Goal: Information Seeking & Learning: Learn about a topic

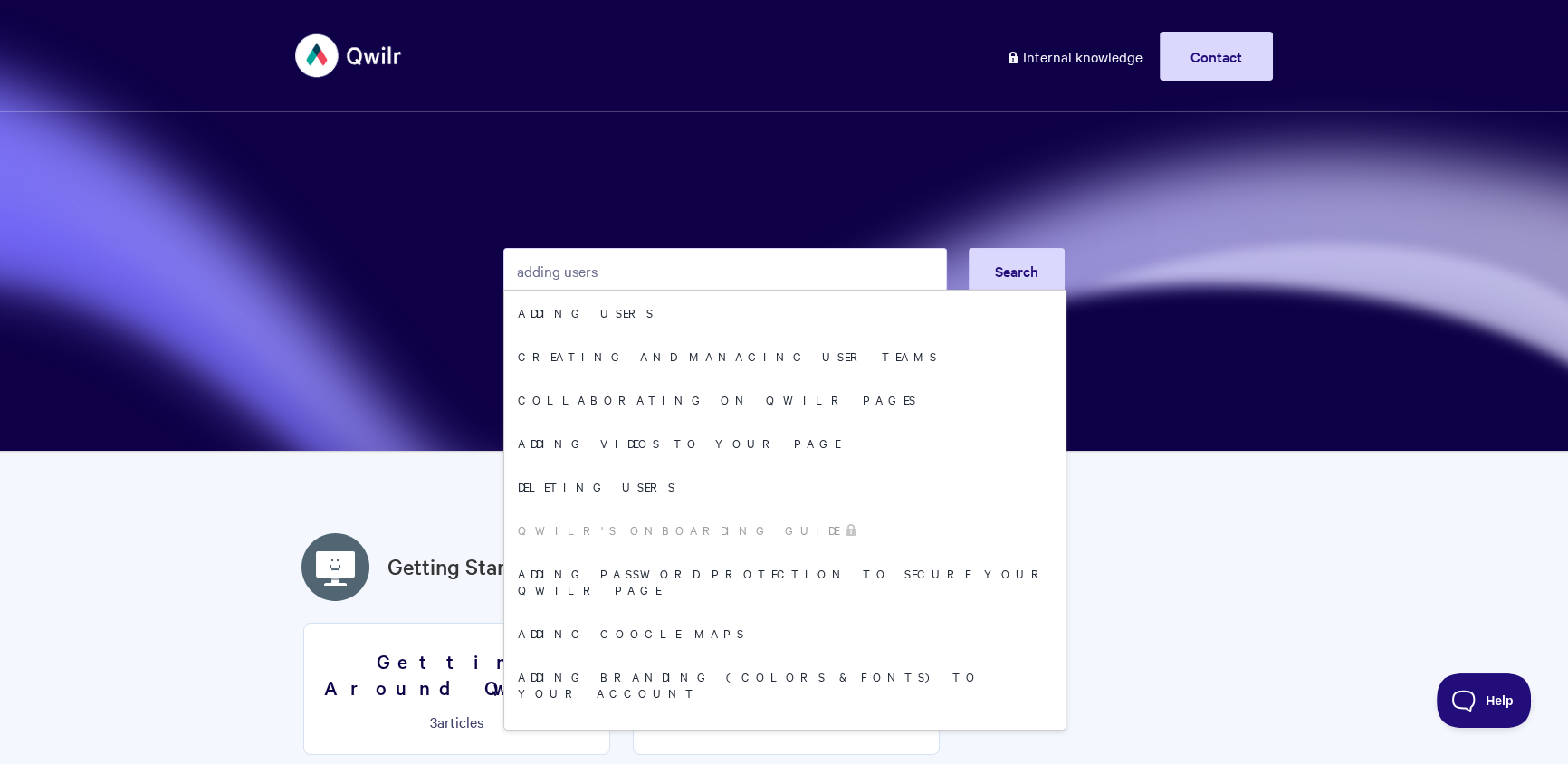
type input "adding users"
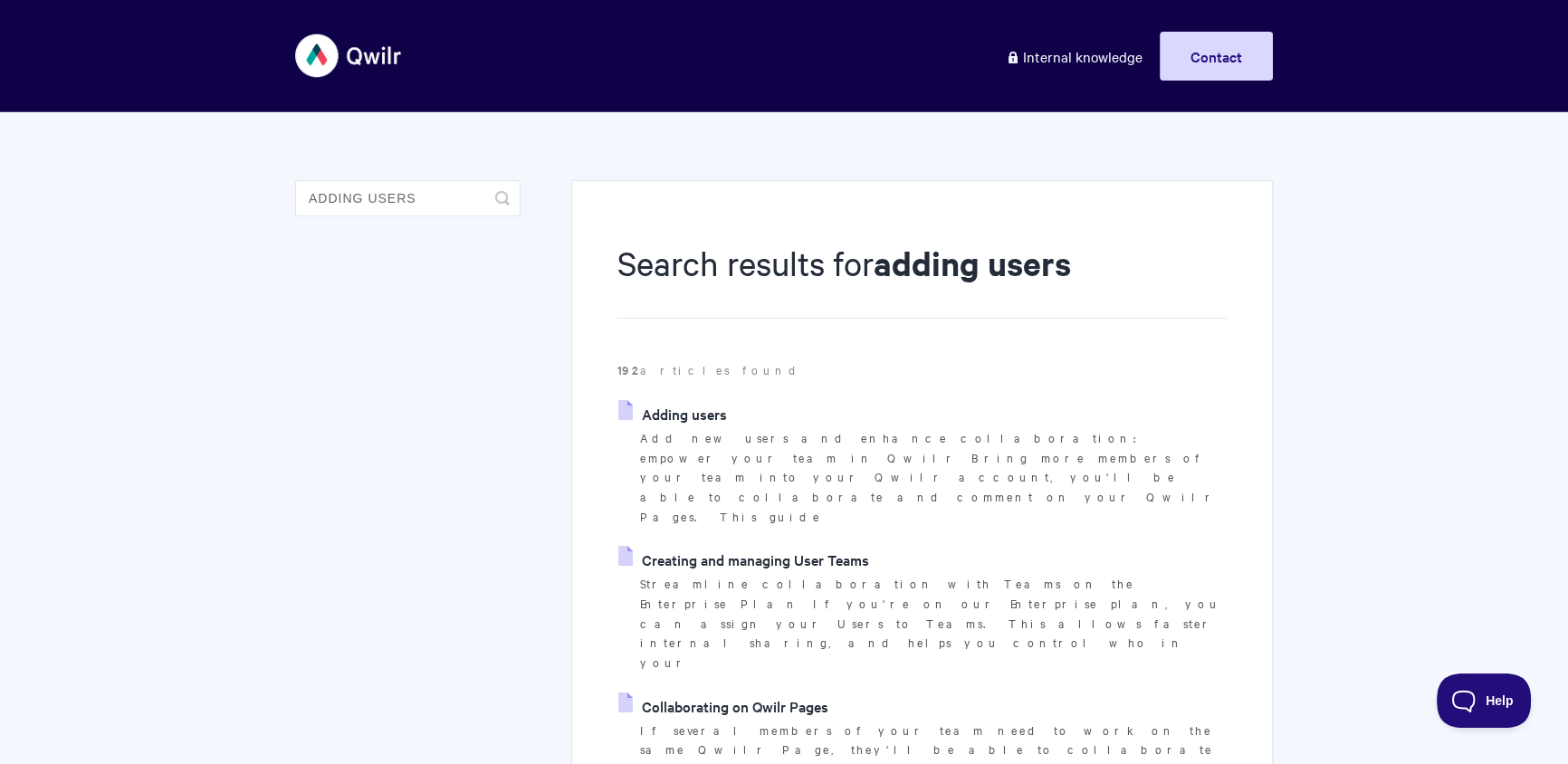
click at [724, 417] on link "Adding users" at bounding box center [672, 413] width 108 height 27
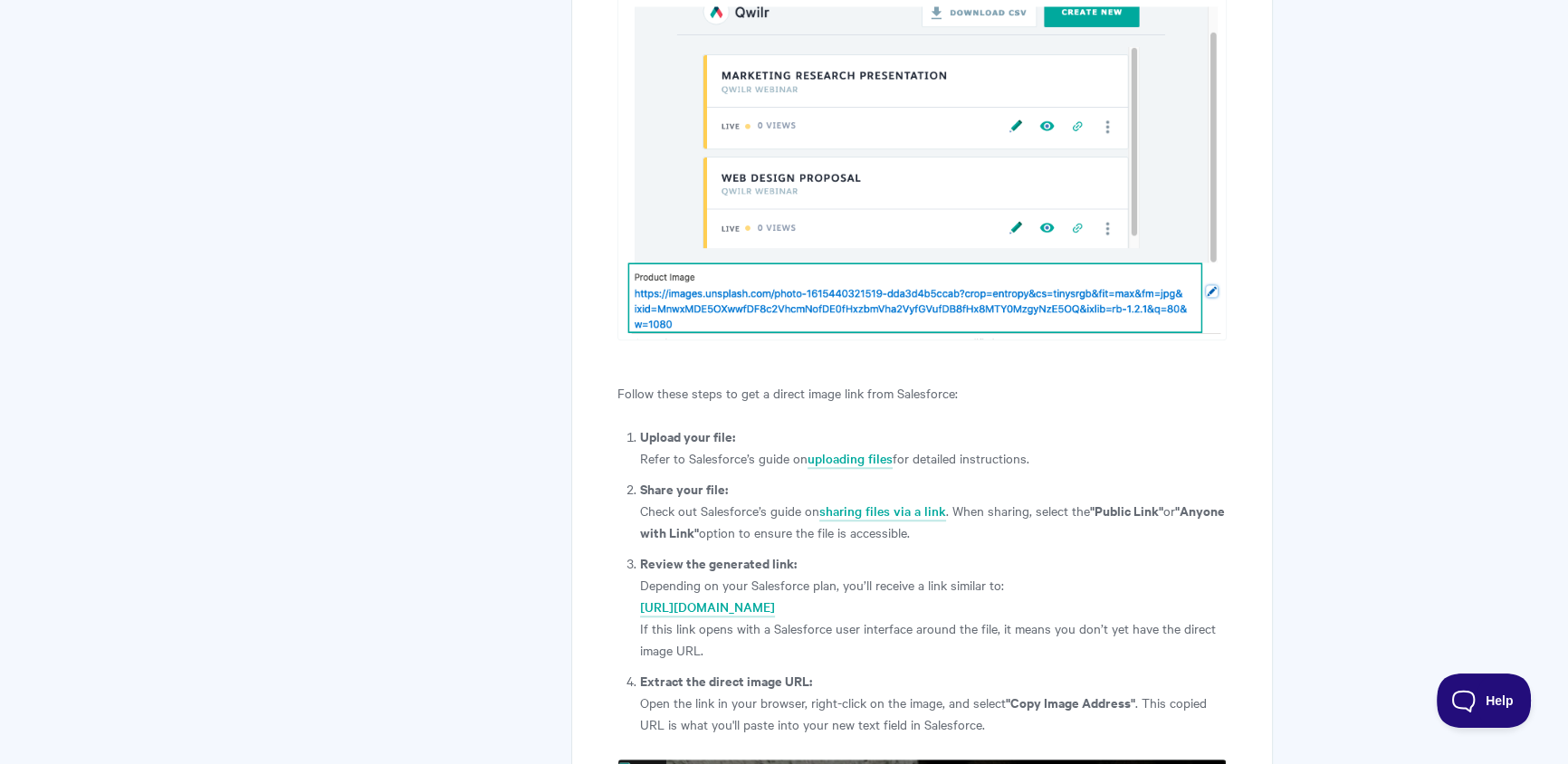
scroll to position [1773, 0]
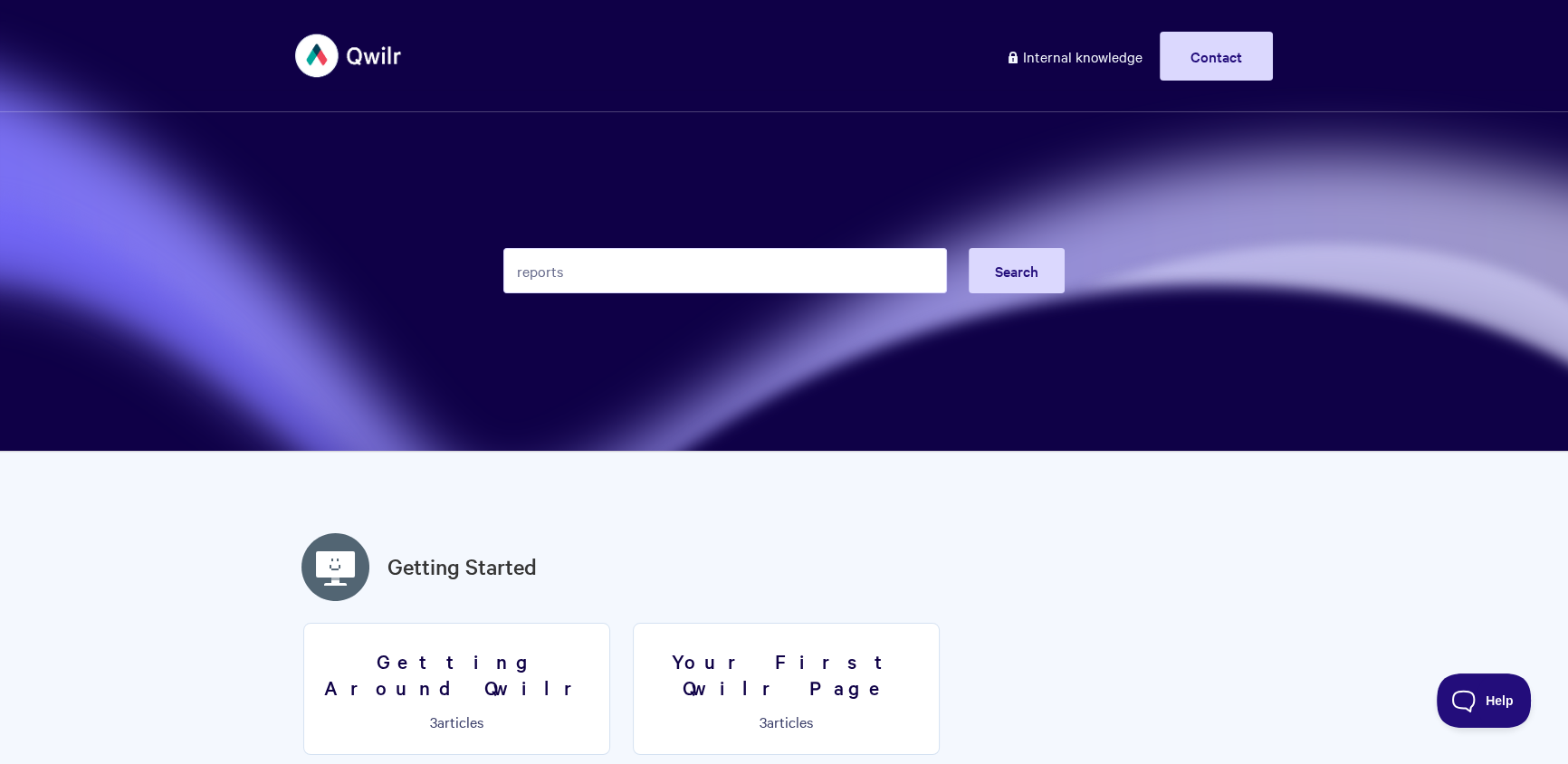
type input "reports"
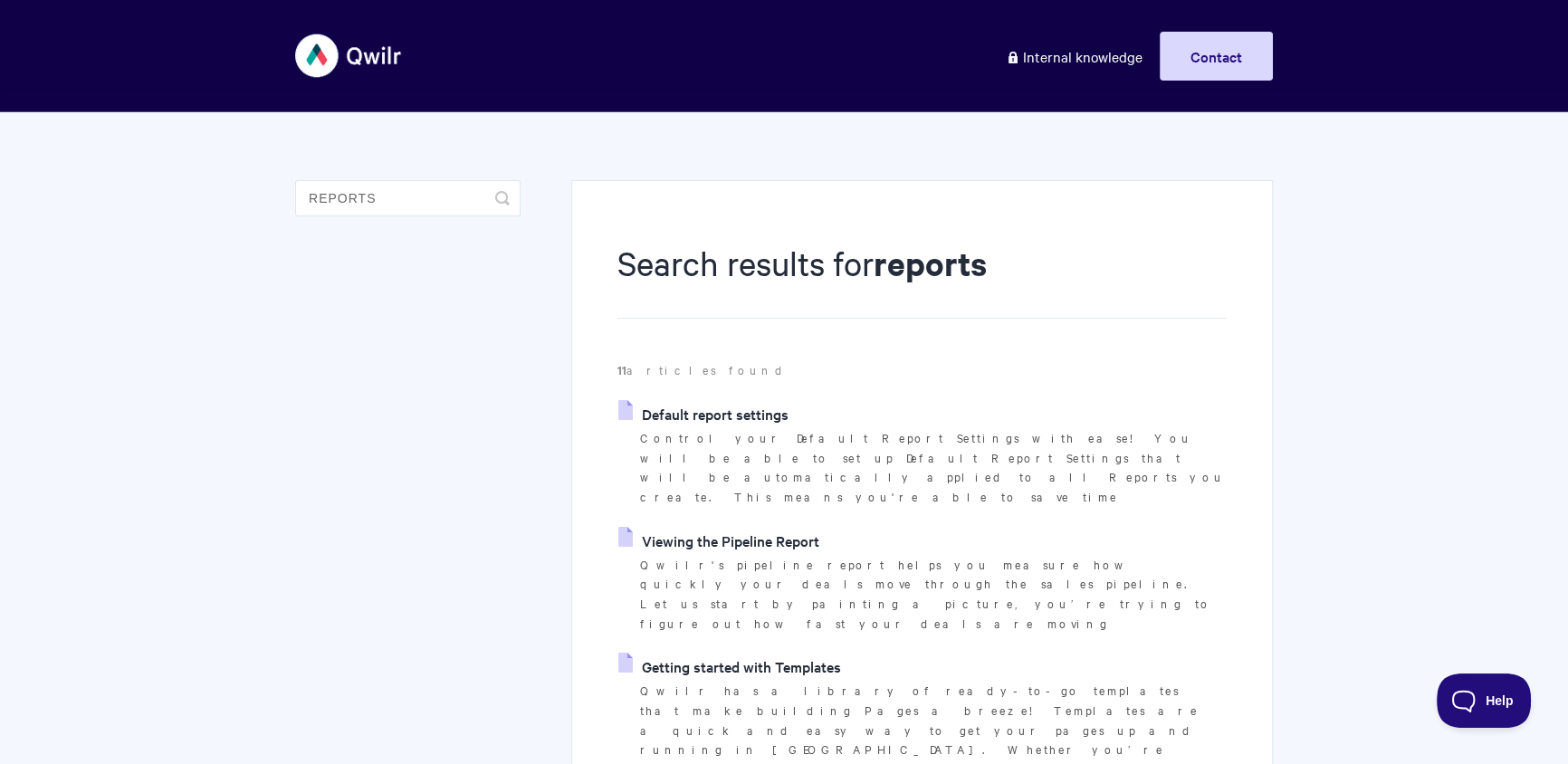
click at [726, 526] on link "Viewing the Pipeline Report" at bounding box center [719, 540] width 201 height 27
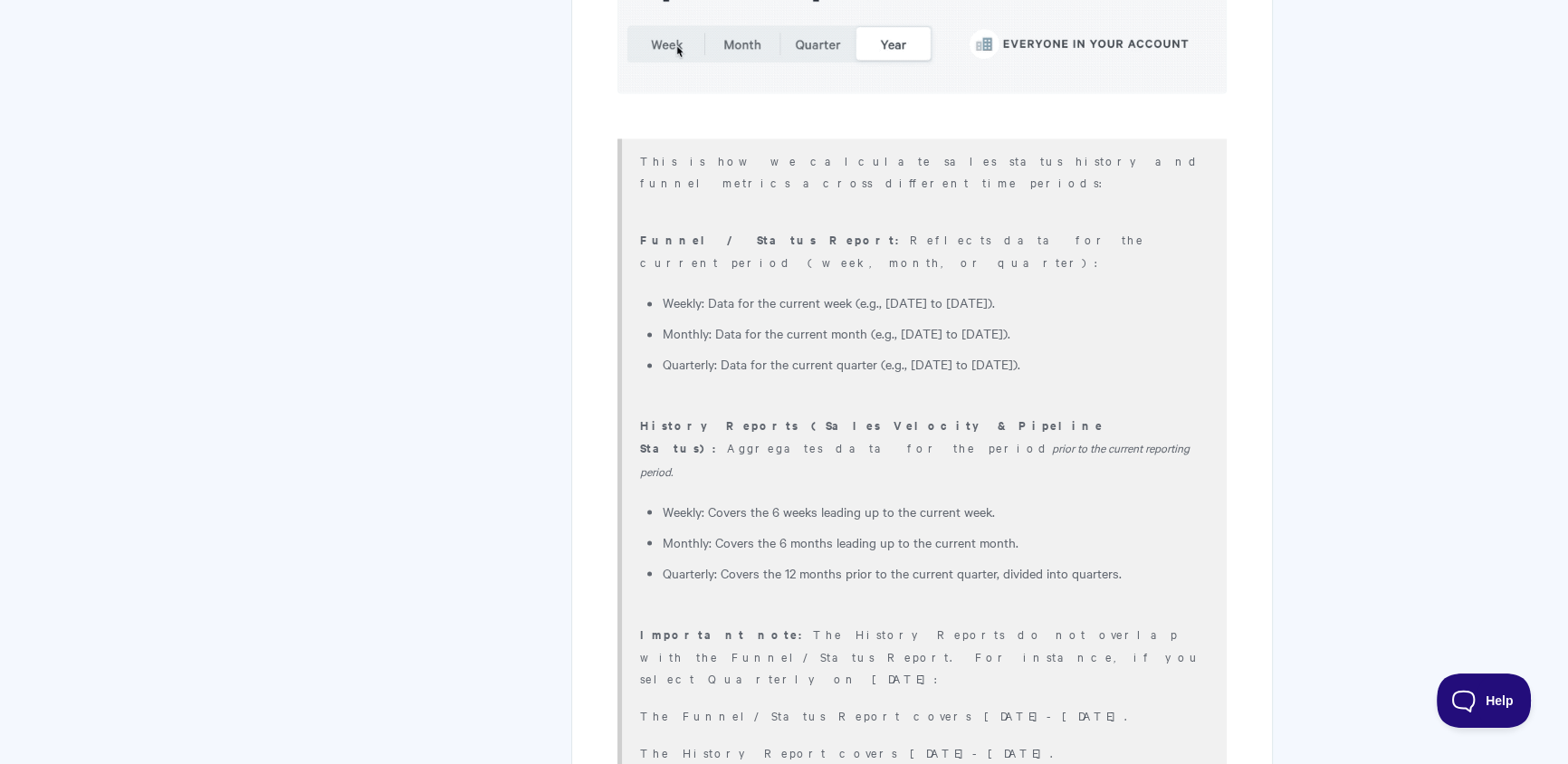
scroll to position [3764, 0]
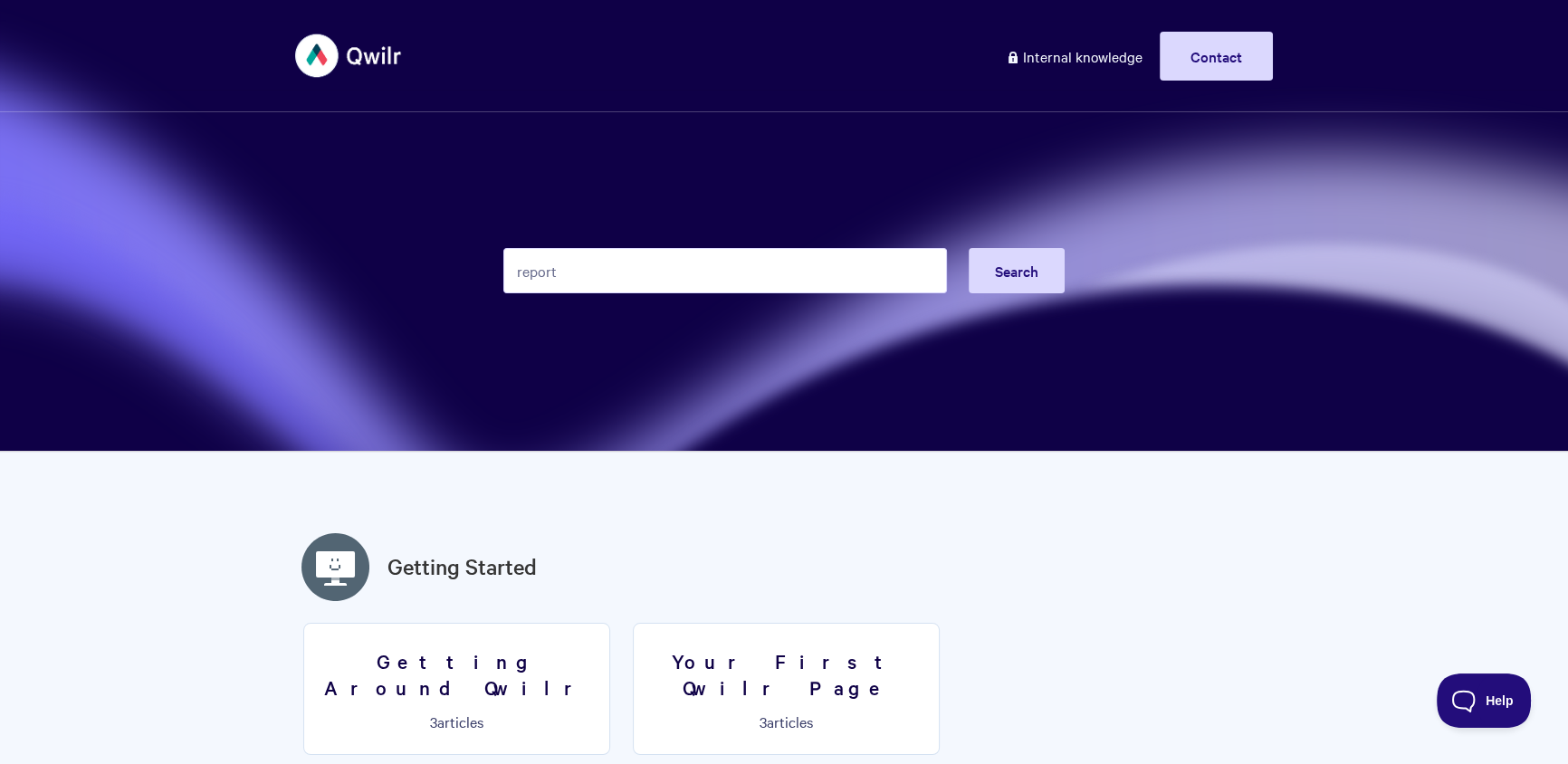
type input "reports"
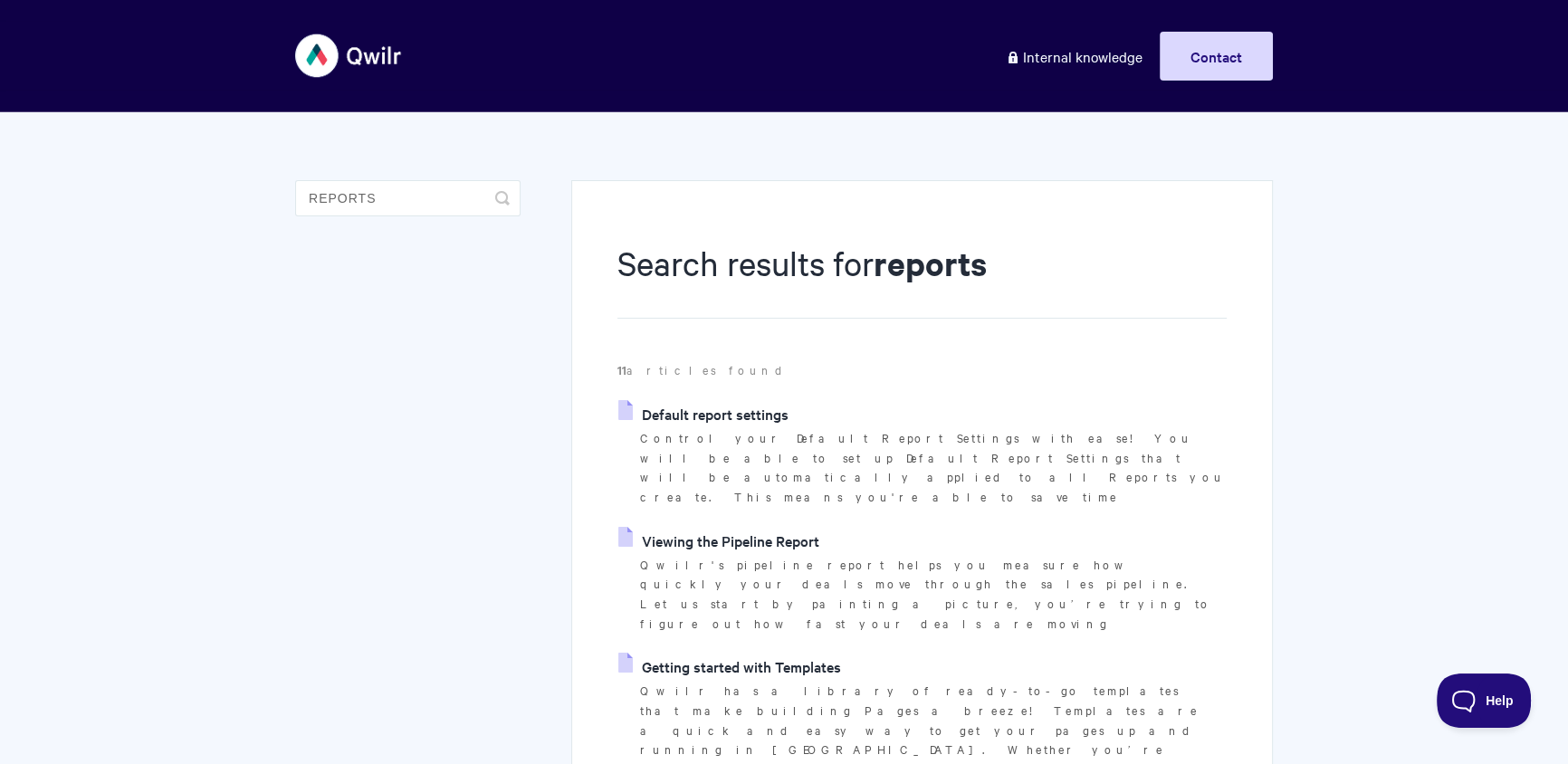
click at [765, 417] on link "Default report settings" at bounding box center [703, 413] width 170 height 27
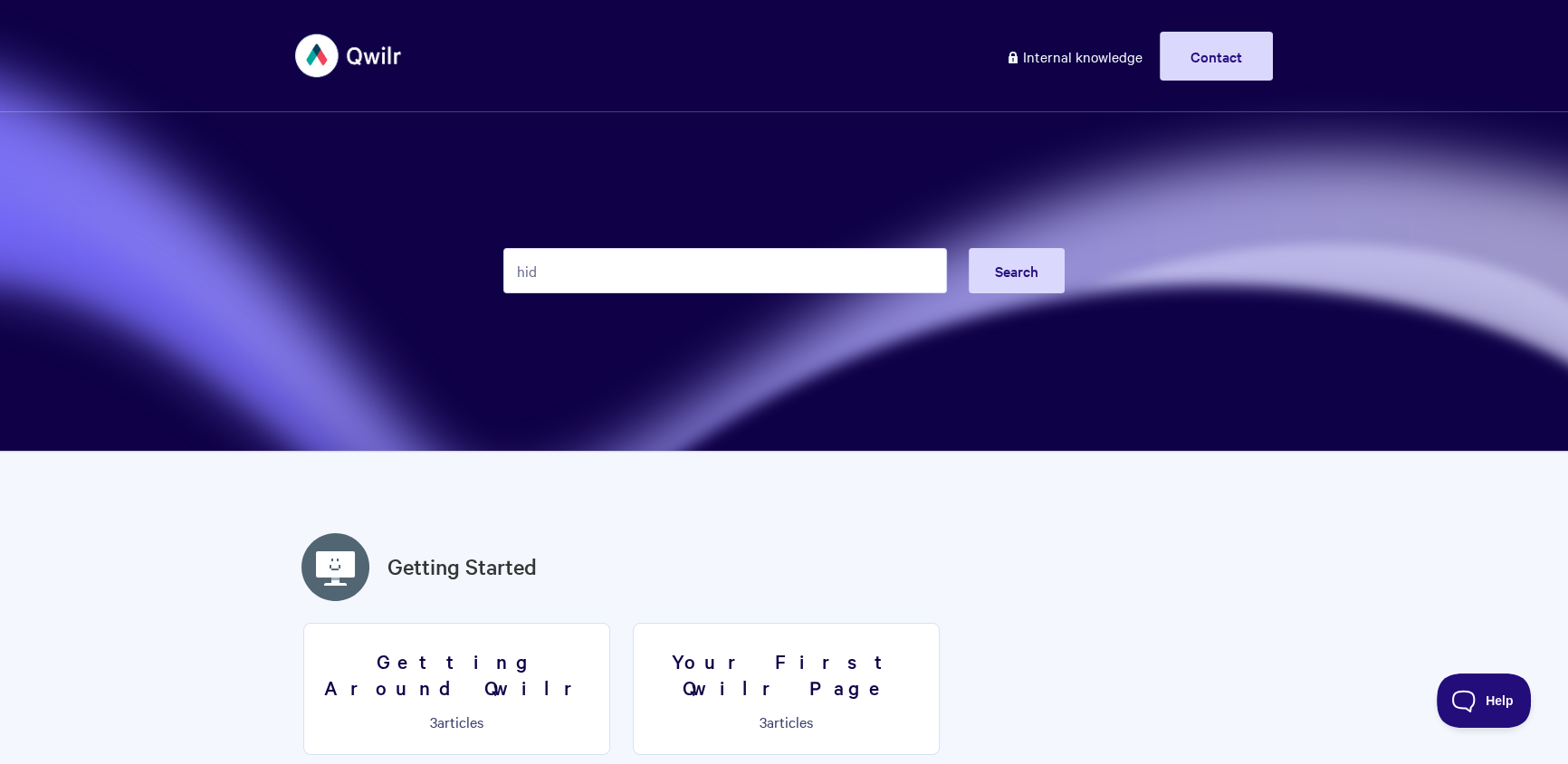
type input "hide"
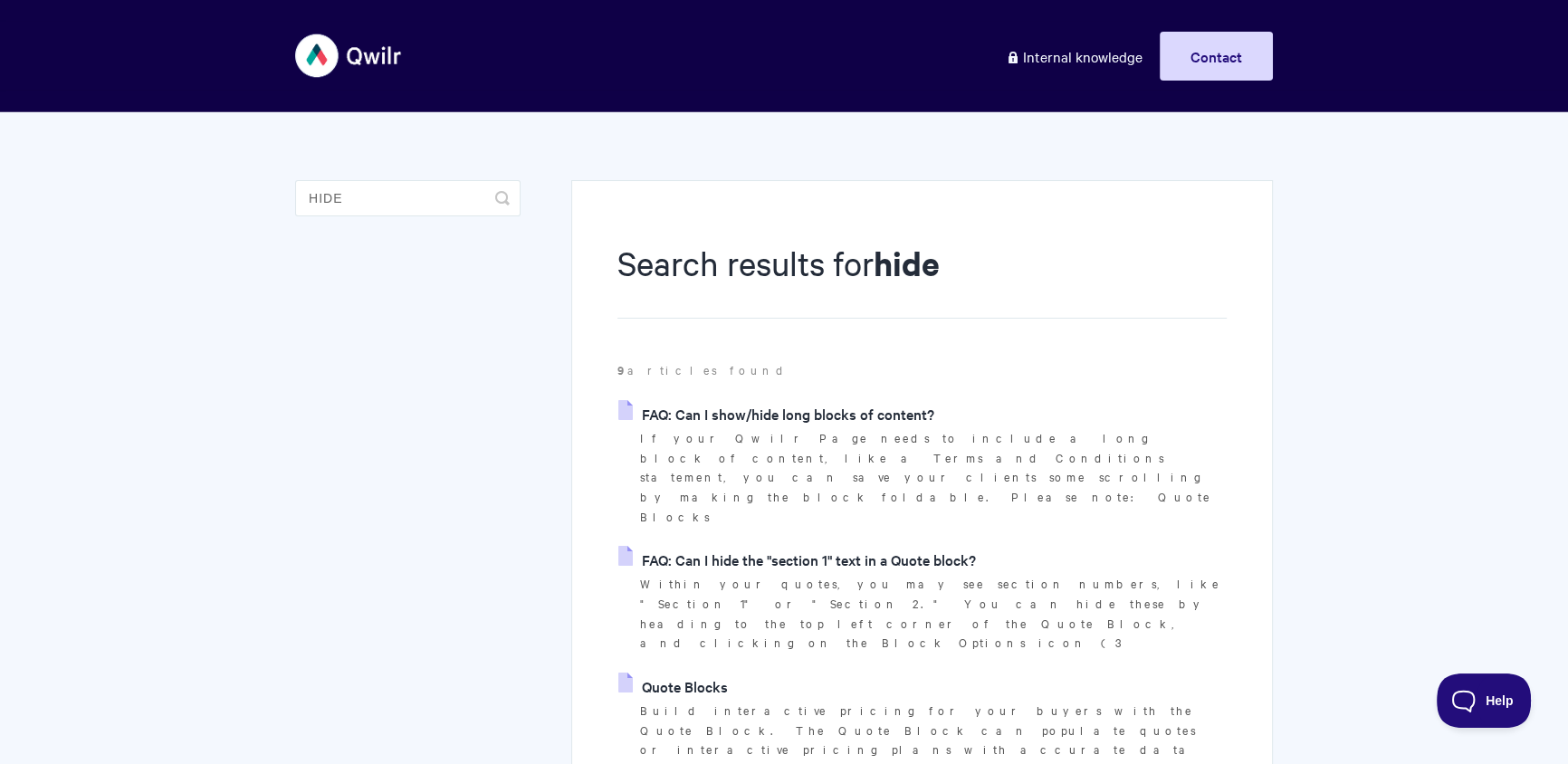
click at [668, 672] on link "Quote Blocks" at bounding box center [673, 686] width 109 height 27
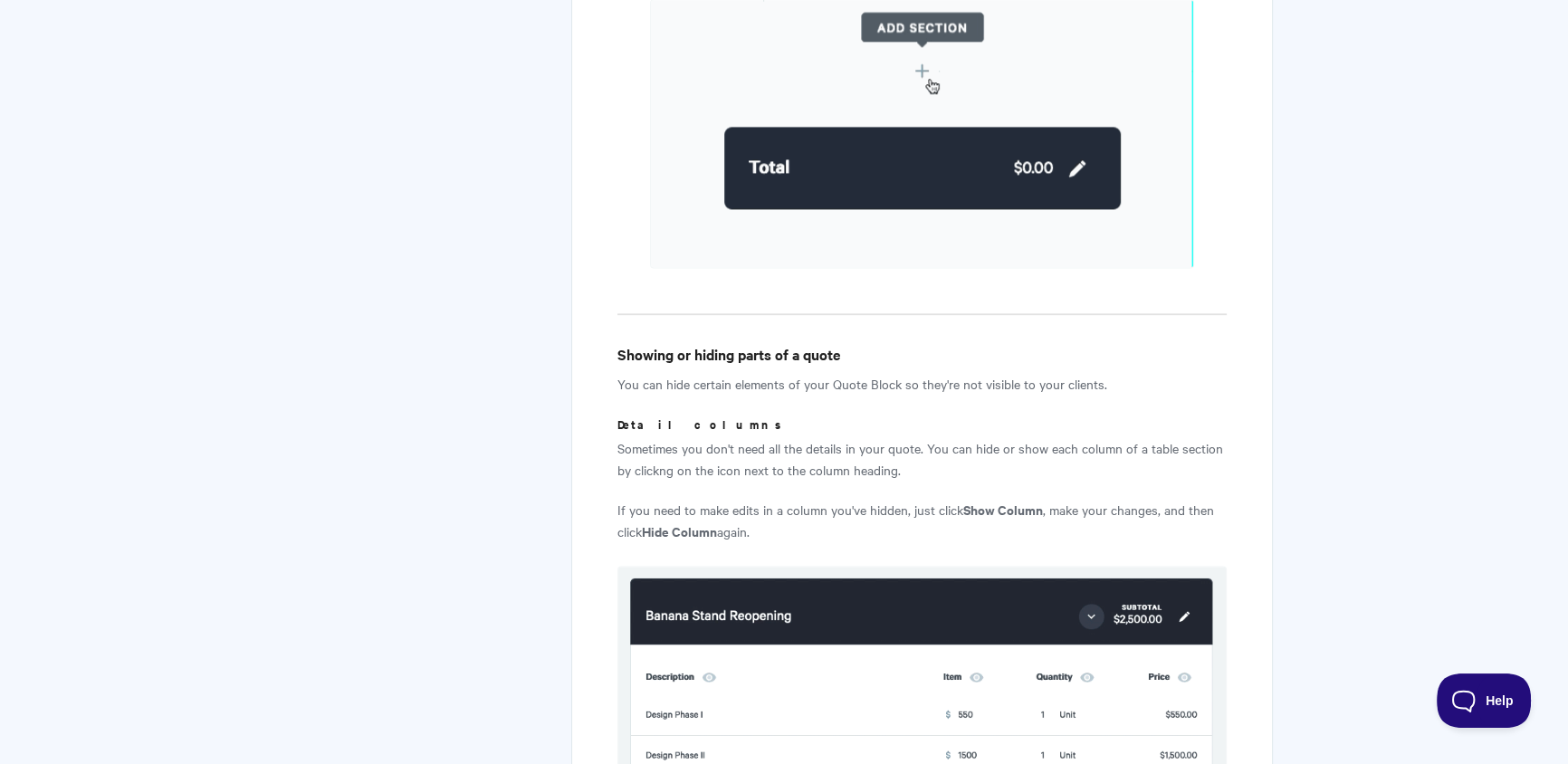
scroll to position [3350, 0]
